Goal: Task Accomplishment & Management: Manage account settings

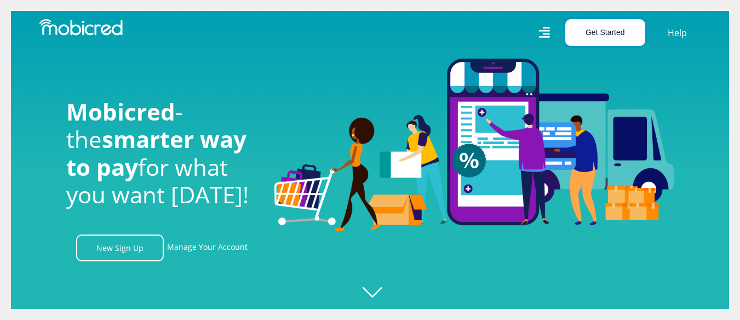
click at [596, 32] on button "Get Started" at bounding box center [605, 32] width 80 height 27
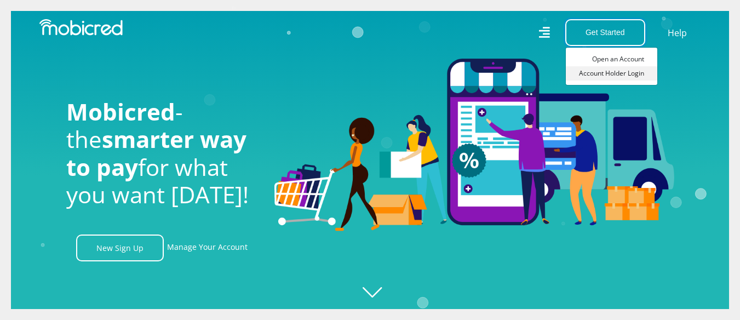
scroll to position [0, 781]
click at [607, 80] on link "Account Holder Login" at bounding box center [611, 73] width 91 height 14
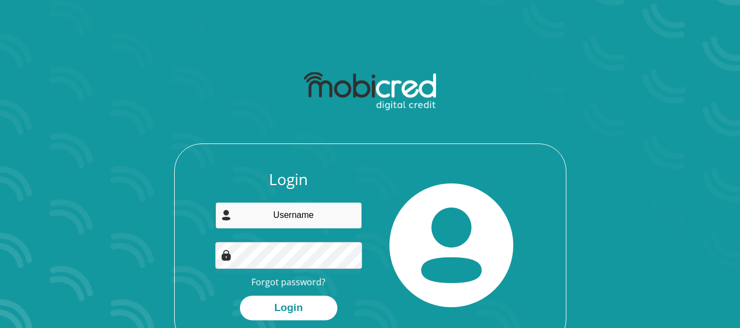
click at [290, 222] on input "email" at bounding box center [288, 215] width 147 height 27
type input "[EMAIL_ADDRESS][DOMAIN_NAME]"
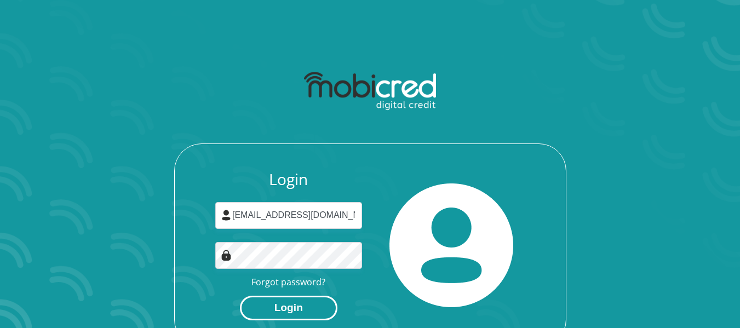
click at [295, 311] on button "Login" at bounding box center [289, 308] width 98 height 25
